Goal: Transaction & Acquisition: Purchase product/service

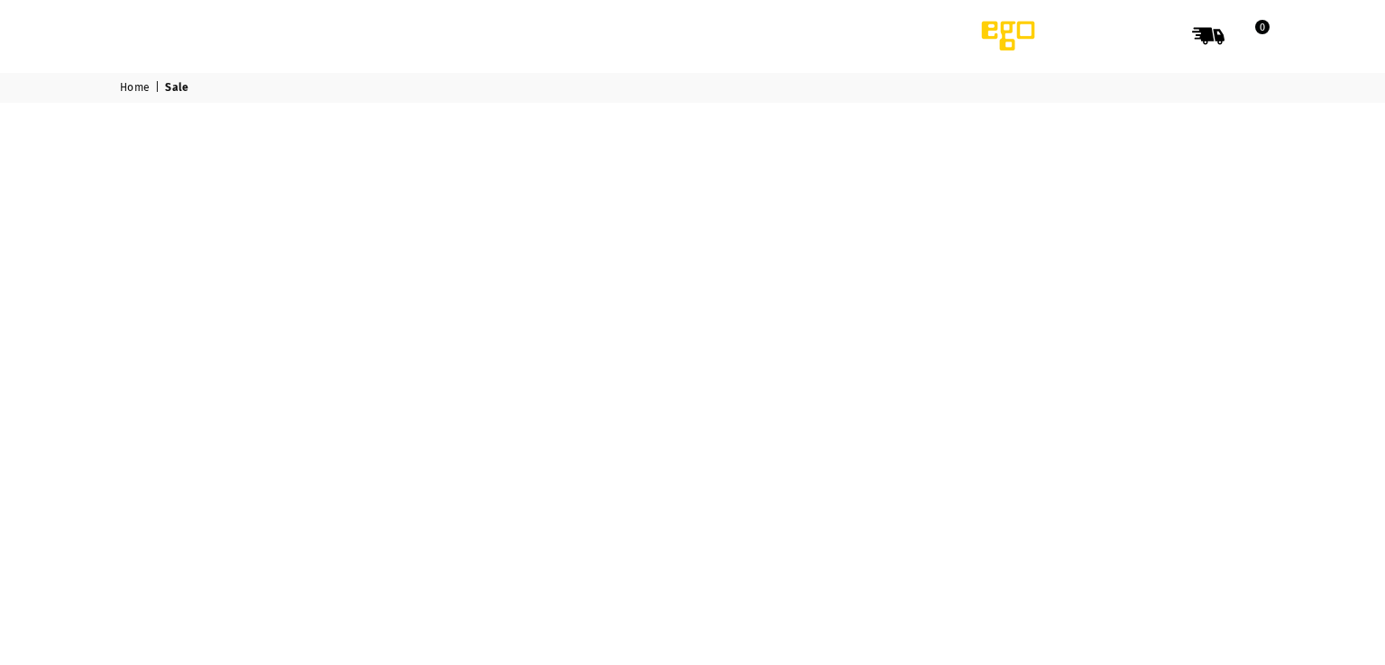
select select "******"
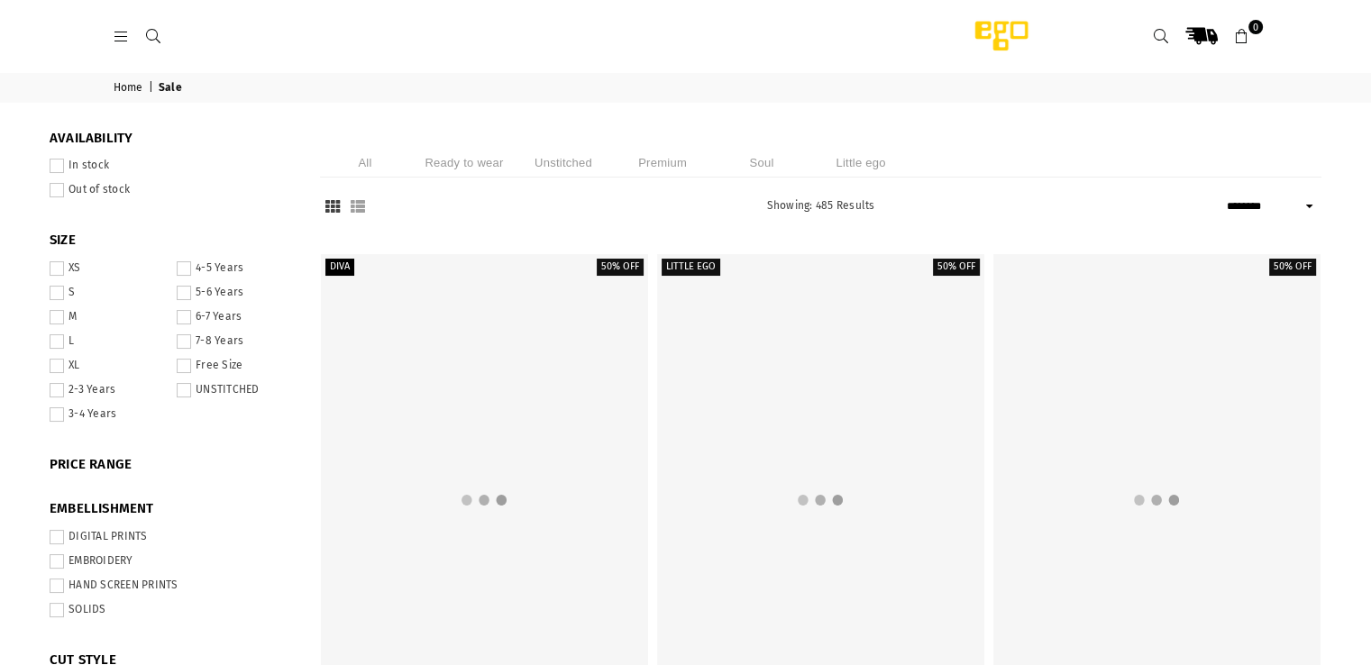
click at [1059, 148] on ul "All Ready to wear Unstitched Premium Soul Little ego" at bounding box center [821, 163] width 1002 height 30
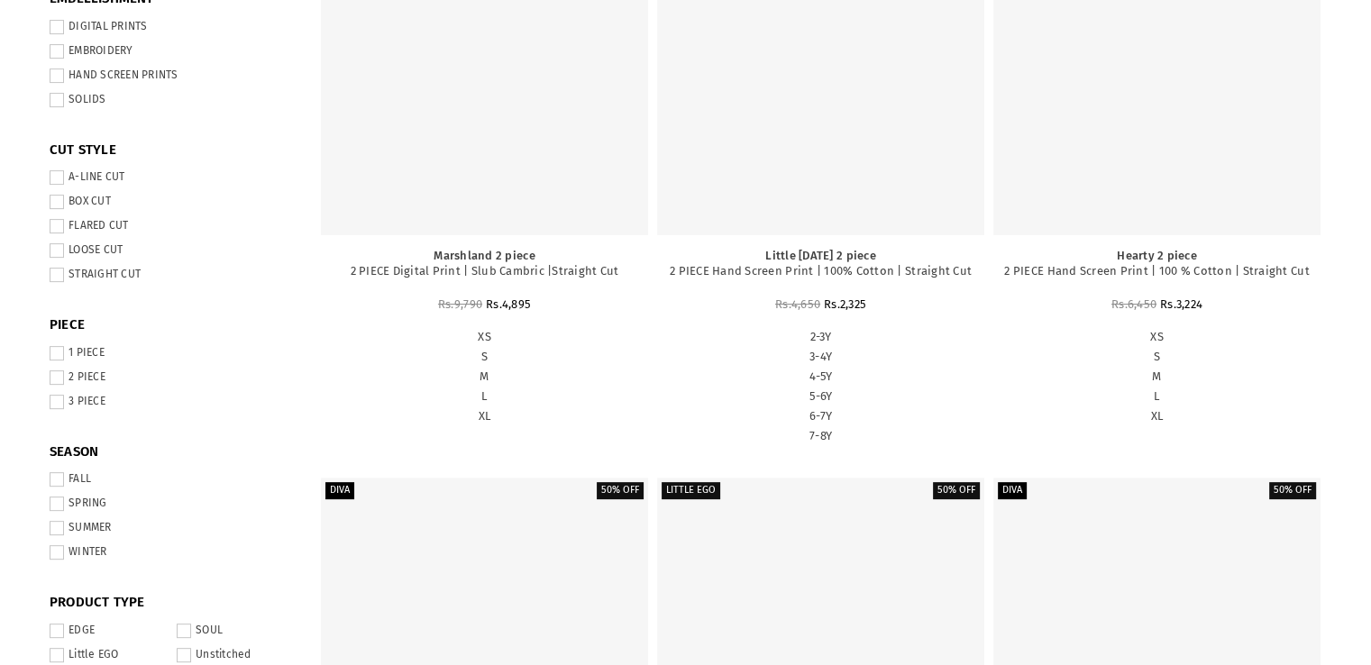
click at [67, 483] on label "FALL" at bounding box center [171, 479] width 243 height 14
